Goal: Task Accomplishment & Management: Use online tool/utility

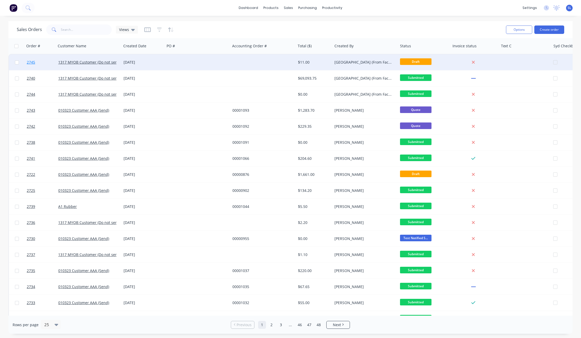
click at [33, 61] on span "2745" at bounding box center [31, 62] width 8 height 5
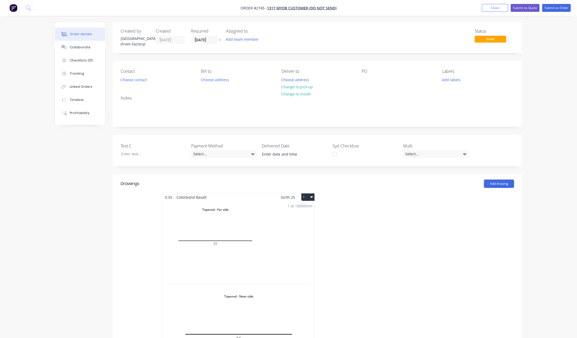
click at [215, 244] on div "1 at 10000mm Total lm $/M Total 10m $1.00 $10.00" at bounding box center [239, 287] width 152 height 173
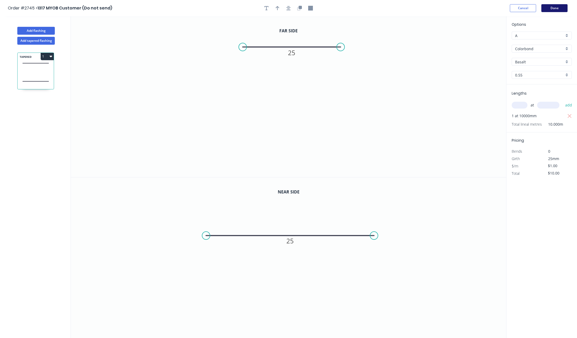
click at [558, 7] on button "Done" at bounding box center [555, 8] width 26 height 8
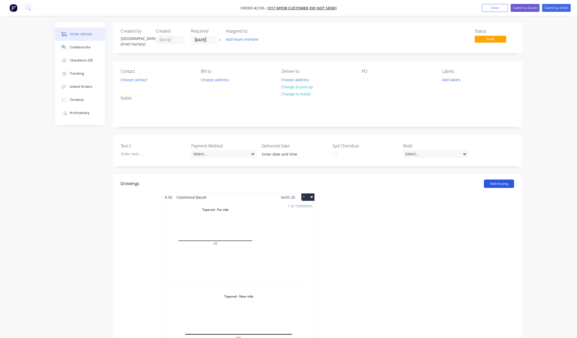
click at [496, 185] on button "Add drawing" at bounding box center [499, 183] width 30 height 8
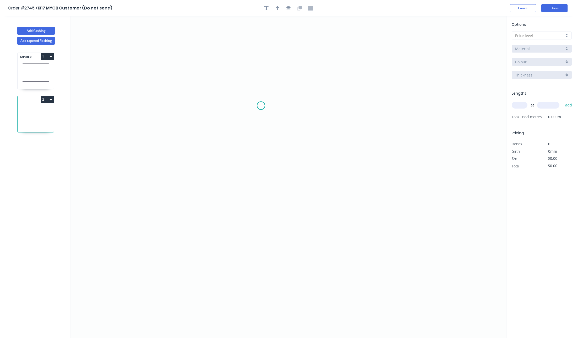
drag, startPoint x: 261, startPoint y: 106, endPoint x: 309, endPoint y: 104, distance: 47.8
click at [261, 106] on icon "0" at bounding box center [289, 176] width 436 height 321
click at [40, 36] on div "Add tapered flashing" at bounding box center [36, 40] width 69 height 10
click at [42, 38] on button "Add tapered flashing" at bounding box center [36, 41] width 38 height 8
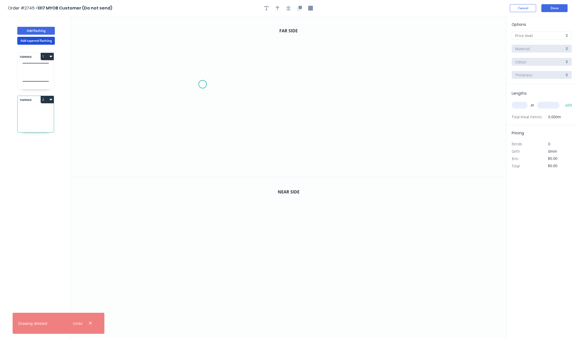
click at [226, 88] on icon "0" at bounding box center [289, 96] width 436 height 161
click at [313, 94] on icon "0" at bounding box center [289, 96] width 436 height 161
click at [270, 93] on tspan "?" at bounding box center [269, 93] width 3 height 9
click at [253, 214] on icon "0" at bounding box center [289, 257] width 436 height 161
click at [302, 273] on icon "0" at bounding box center [289, 257] width 436 height 161
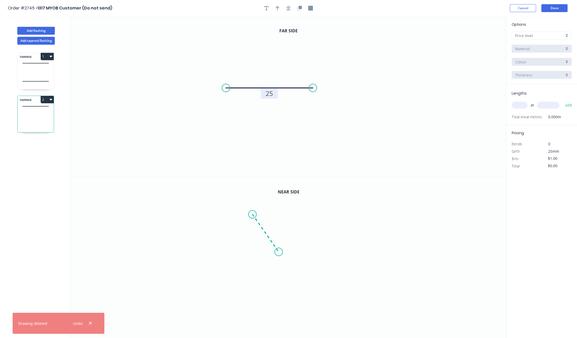
type input "$12.00"
click at [269, 248] on rect at bounding box center [271, 246] width 10 height 7
click at [535, 36] on input "text" at bounding box center [540, 36] width 49 height 6
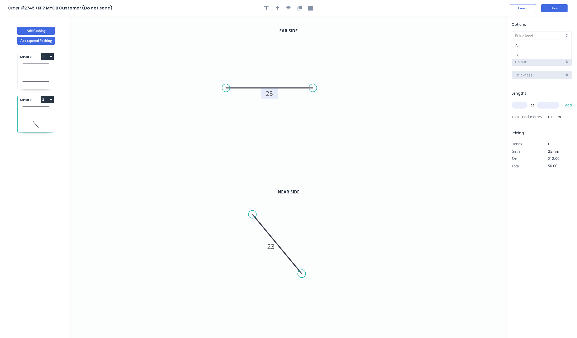
click at [527, 49] on div "A" at bounding box center [542, 45] width 60 height 9
type input "A"
click at [516, 107] on input "text" at bounding box center [520, 105] width 16 height 7
type input "1"
type input "10000"
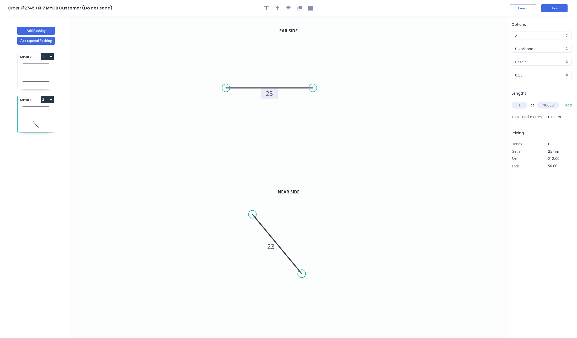
click at [563, 101] on button "add" at bounding box center [569, 105] width 12 height 9
type input "$120.00"
click at [561, 8] on button "Done" at bounding box center [555, 8] width 26 height 8
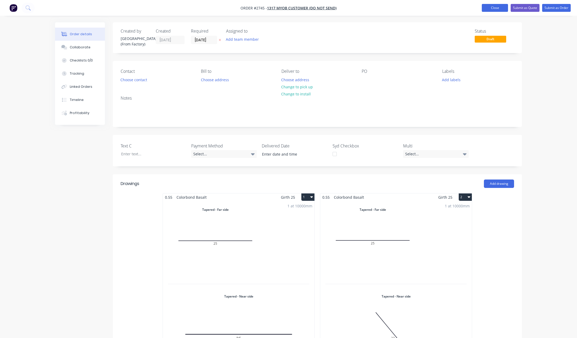
click at [491, 8] on button "Close" at bounding box center [495, 8] width 26 height 8
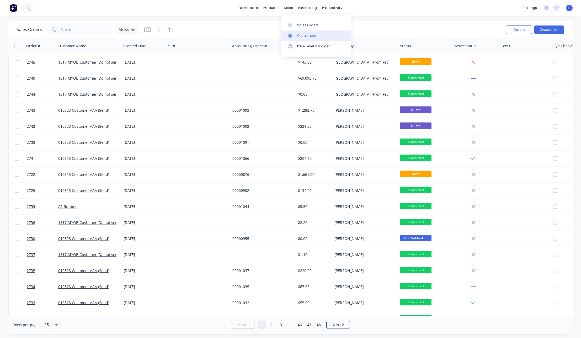
click at [298, 32] on link "Customers" at bounding box center [317, 35] width 70 height 10
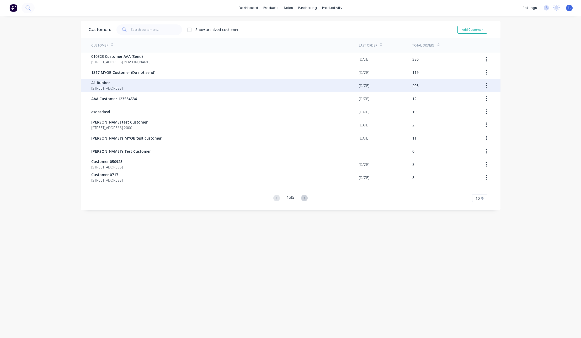
click at [387, 80] on div "[DATE]" at bounding box center [386, 85] width 54 height 13
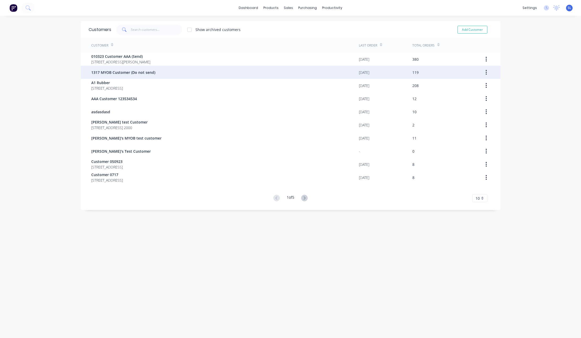
click at [149, 70] on span "1317 MYOB Customer (Do not send)" at bounding box center [123, 73] width 64 height 6
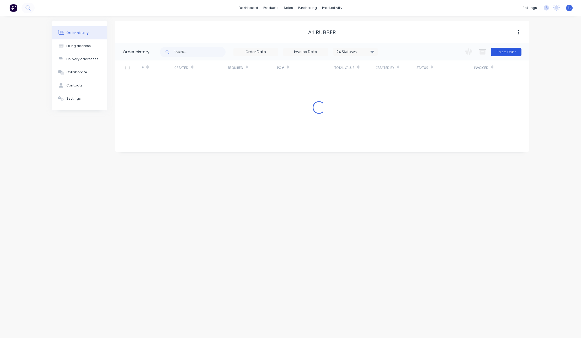
click at [504, 55] on button "Create Order" at bounding box center [506, 52] width 30 height 8
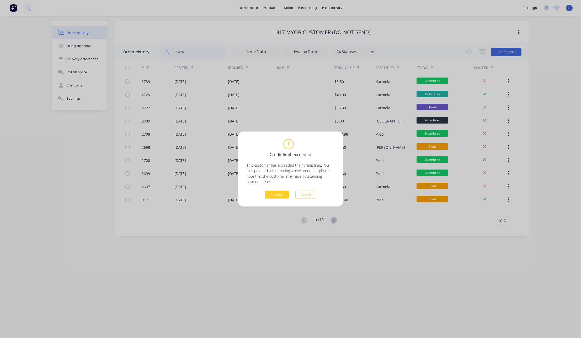
click at [271, 194] on button "Continue" at bounding box center [277, 195] width 24 height 8
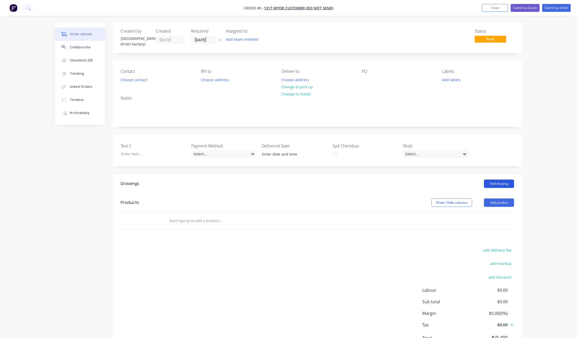
click at [503, 183] on button "Add drawing" at bounding box center [499, 183] width 30 height 8
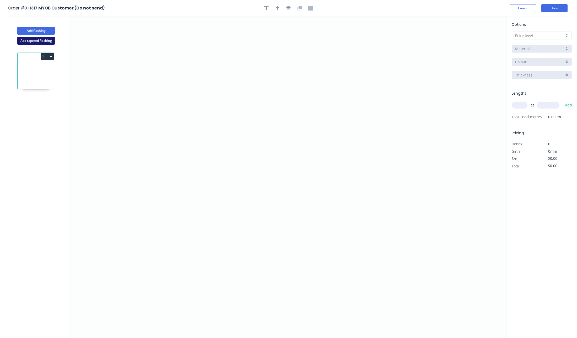
click at [48, 44] on button "Add tapered flashing" at bounding box center [36, 41] width 38 height 8
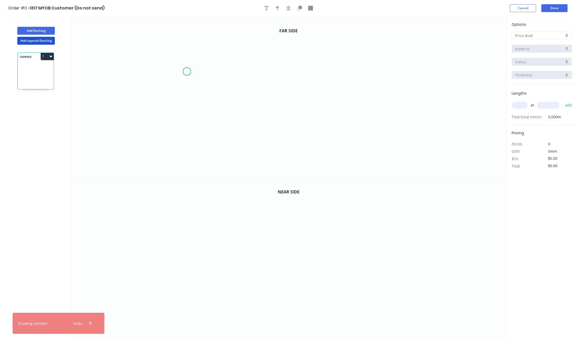
click at [192, 69] on icon "0" at bounding box center [289, 96] width 436 height 161
click at [364, 73] on icon "0" at bounding box center [289, 96] width 436 height 161
click at [270, 72] on rect at bounding box center [277, 74] width 17 height 11
click at [277, 73] on tspan "?" at bounding box center [278, 74] width 3 height 9
click at [266, 230] on icon "0" at bounding box center [289, 257] width 436 height 161
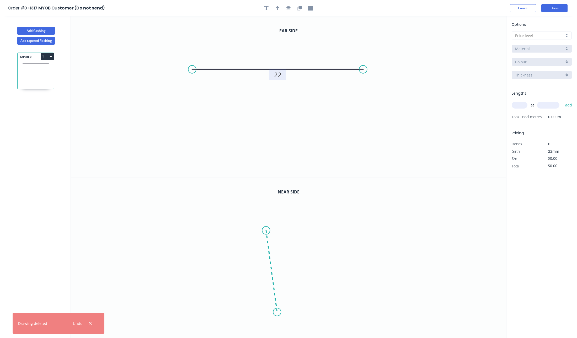
click at [277, 312] on icon "0" at bounding box center [289, 257] width 436 height 161
click at [260, 270] on rect at bounding box center [264, 269] width 10 height 7
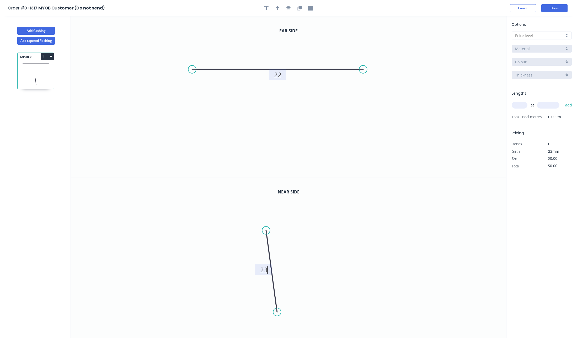
click at [522, 37] on input "text" at bounding box center [540, 36] width 49 height 6
click at [523, 46] on div "A" at bounding box center [542, 45] width 60 height 9
type input "A"
type input "$12.00"
click at [527, 105] on input "text" at bounding box center [520, 105] width 16 height 7
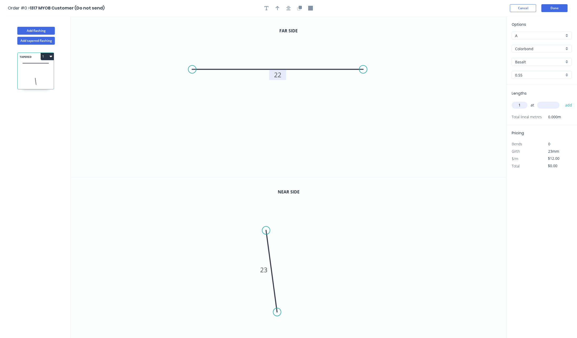
type input "1"
type input "10000"
click at [563, 101] on button "add" at bounding box center [569, 105] width 12 height 9
type input "$120.00"
click at [550, 8] on button "Done" at bounding box center [555, 8] width 26 height 8
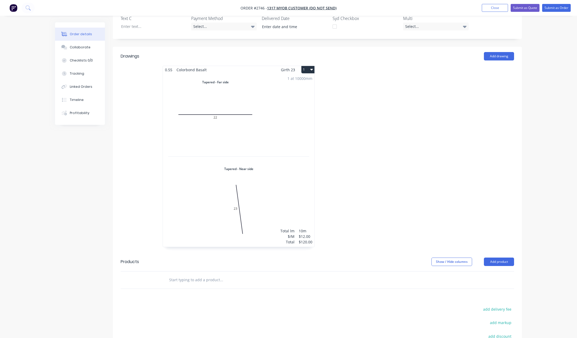
scroll to position [179, 0]
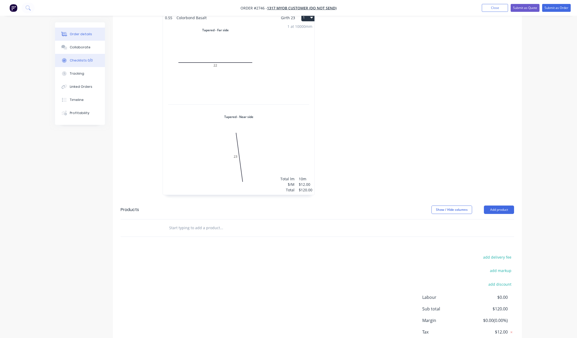
click at [86, 60] on div "Checklists 0/0" at bounding box center [81, 60] width 23 height 5
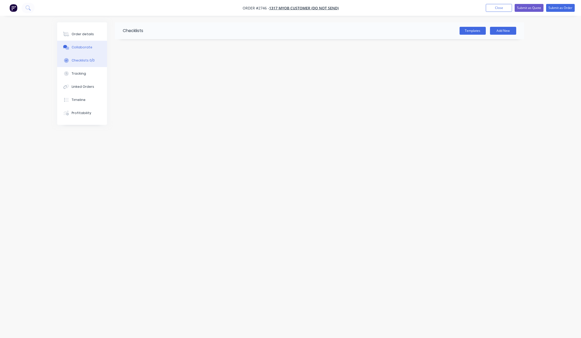
click at [85, 51] on button "Collaborate" at bounding box center [82, 47] width 50 height 13
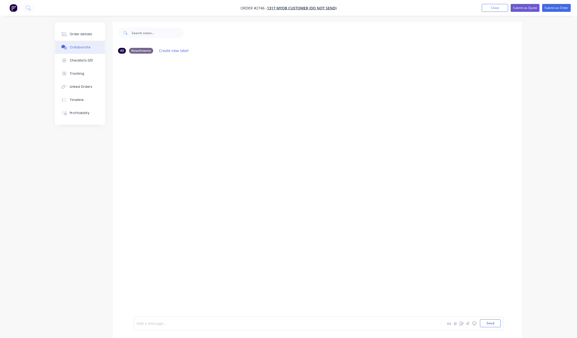
click at [225, 321] on div at bounding box center [273, 323] width 273 height 6
